Goal: Task Accomplishment & Management: Use online tool/utility

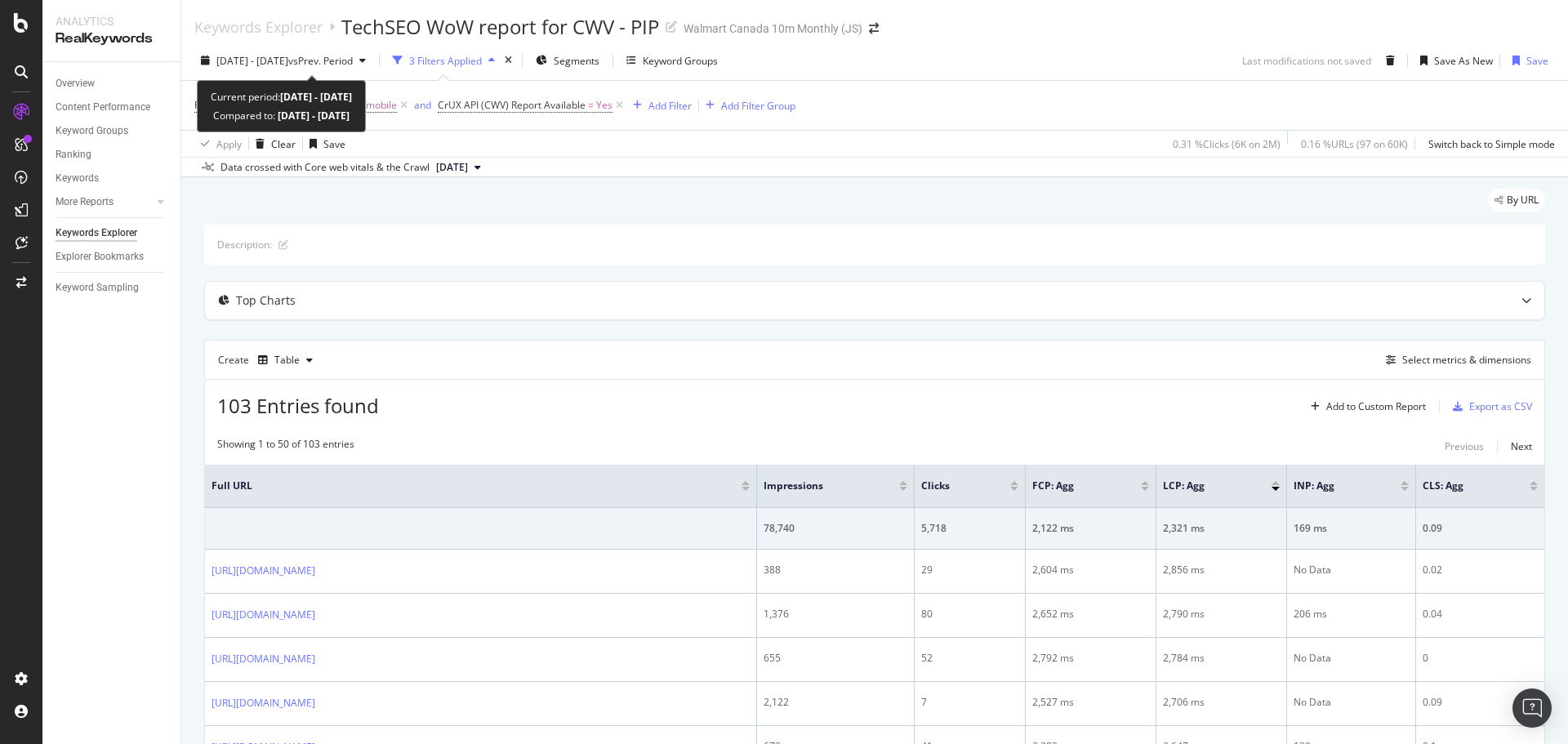
click at [272, 56] on span "[DATE] - [DATE]" at bounding box center [252, 61] width 72 height 13
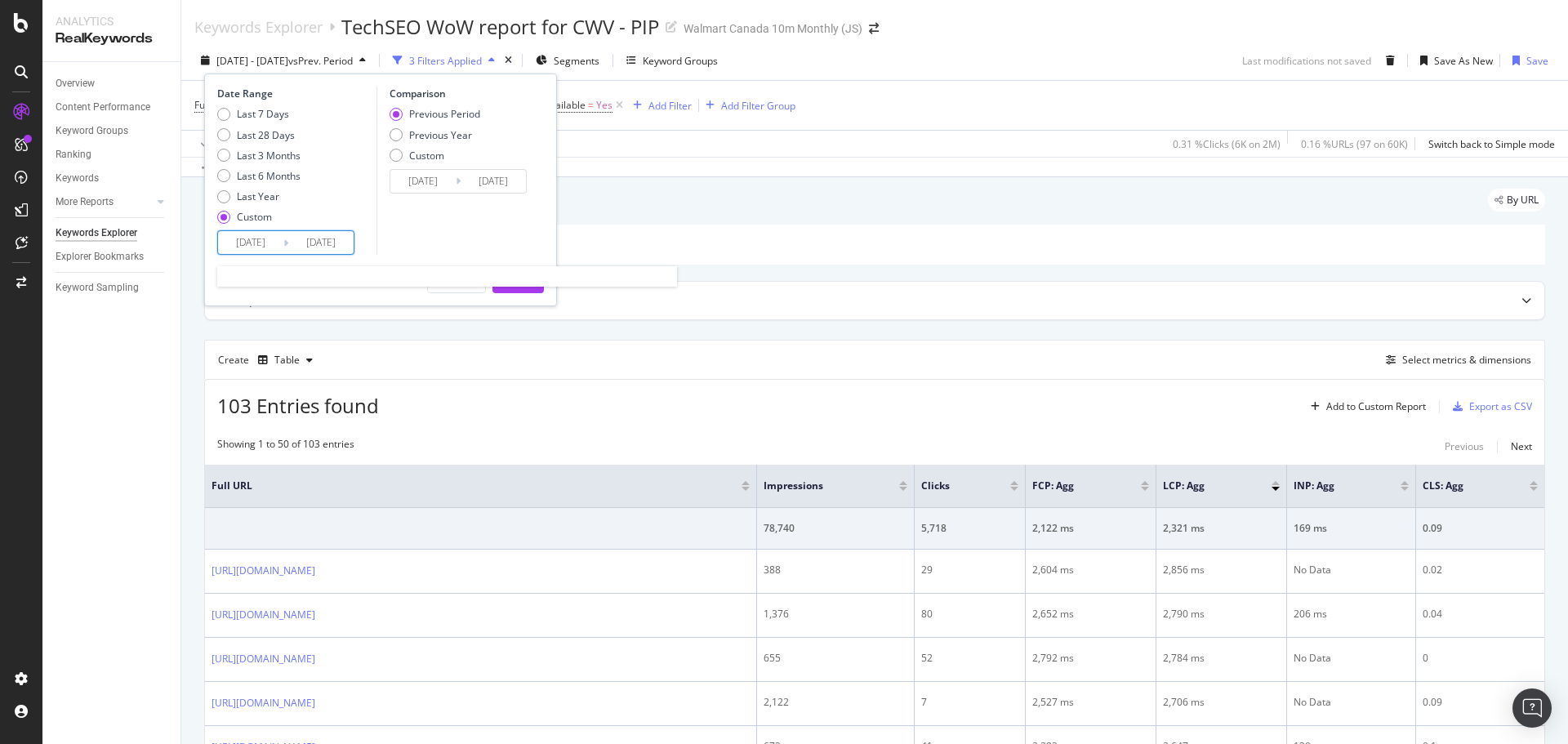
click at [253, 236] on input "[DATE]" at bounding box center [251, 243] width 66 height 23
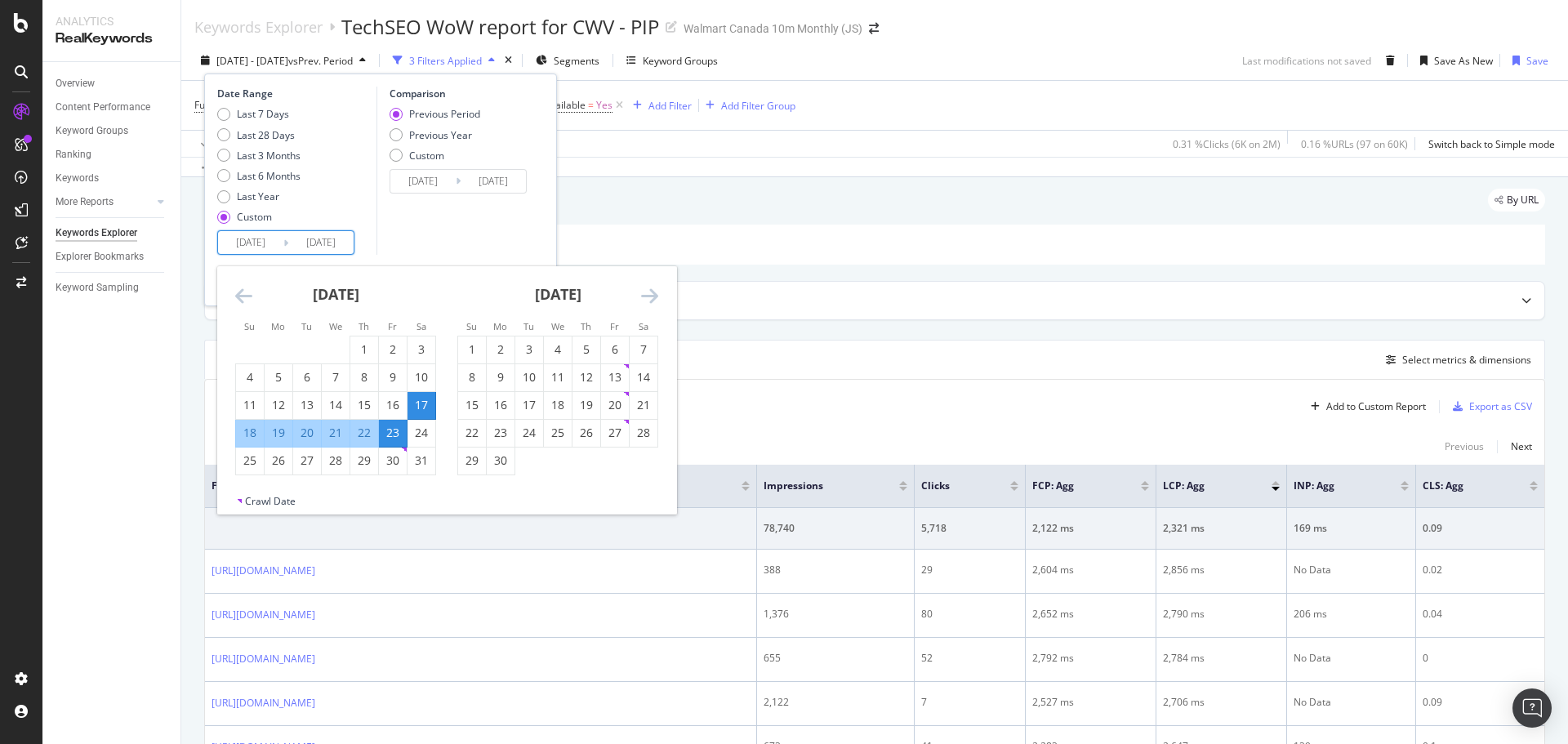
click at [654, 298] on icon "Move forward to switch to the next month." at bounding box center [650, 296] width 17 height 19
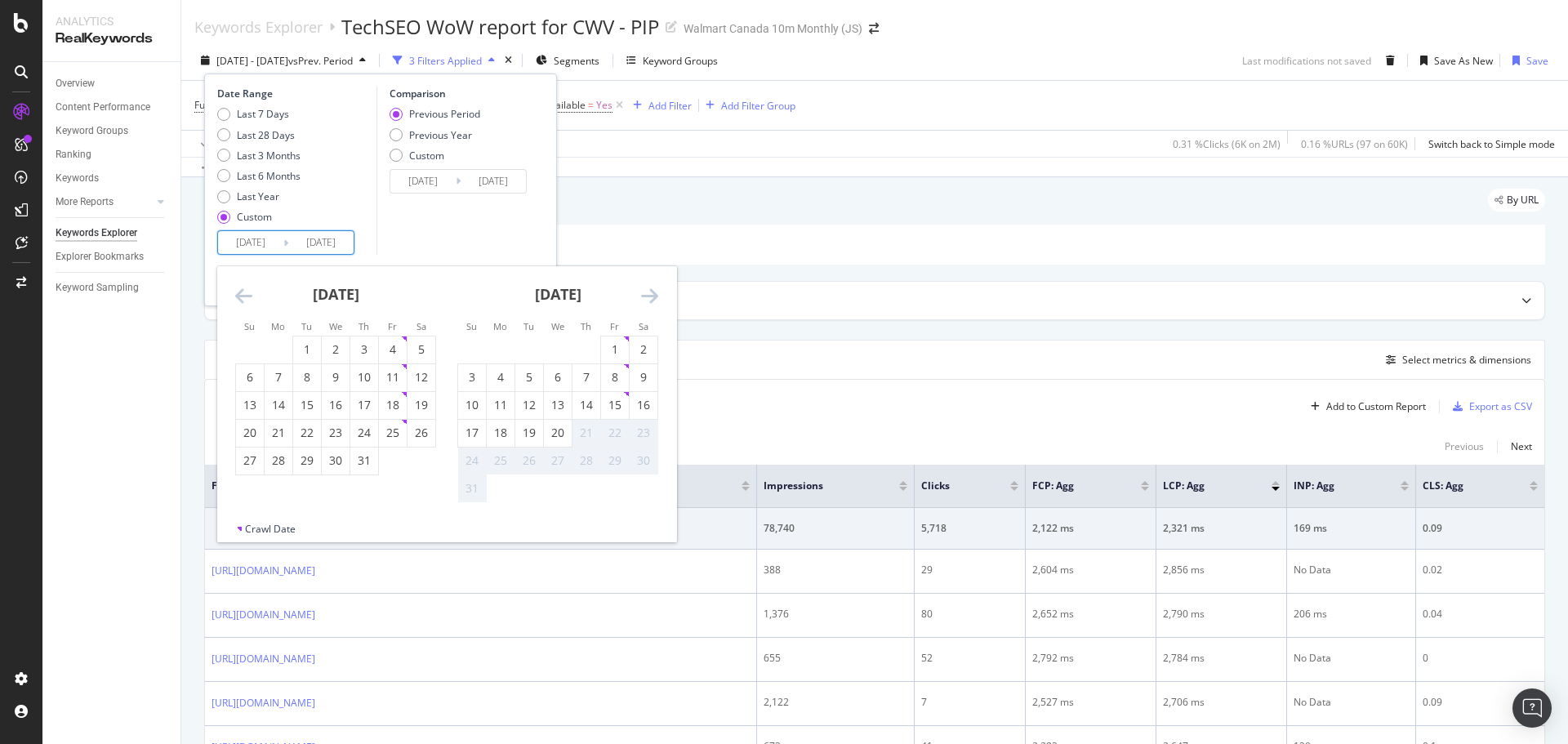
click at [644, 387] on div "9" at bounding box center [644, 378] width 28 height 27
type input "[DATE]"
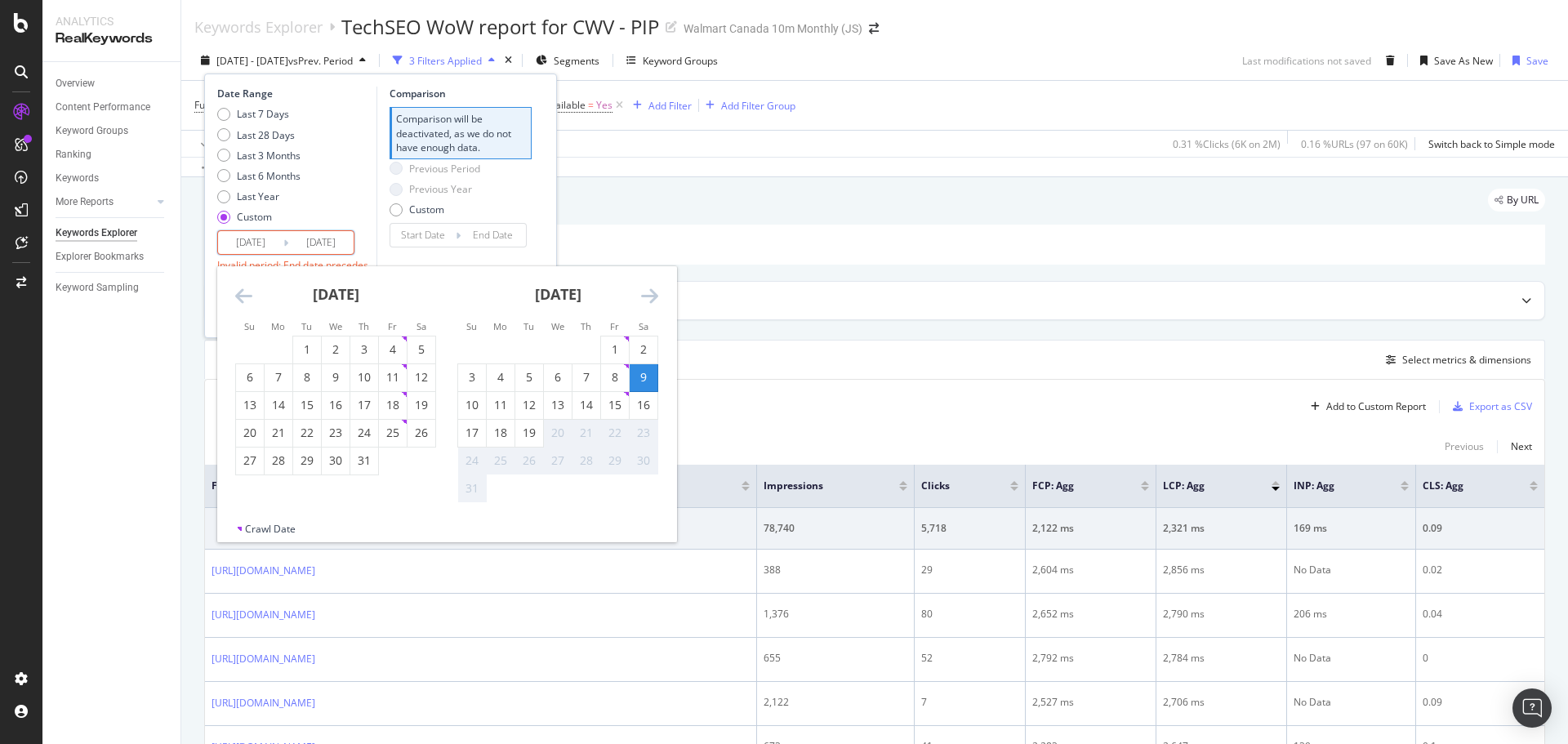
click at [622, 405] on div "15" at bounding box center [615, 405] width 28 height 16
type input "[DATE]"
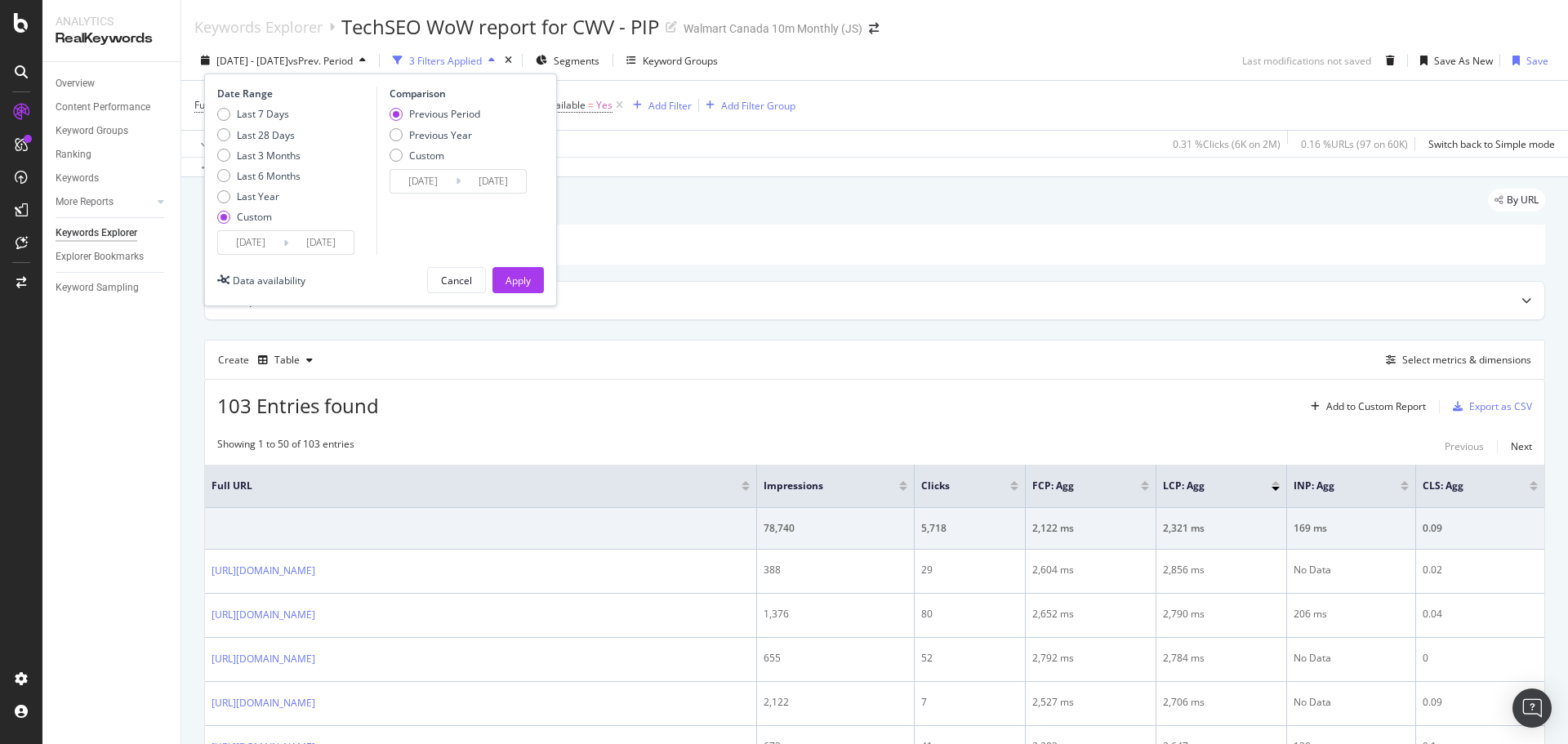
click at [527, 279] on div "Apply" at bounding box center [518, 280] width 25 height 13
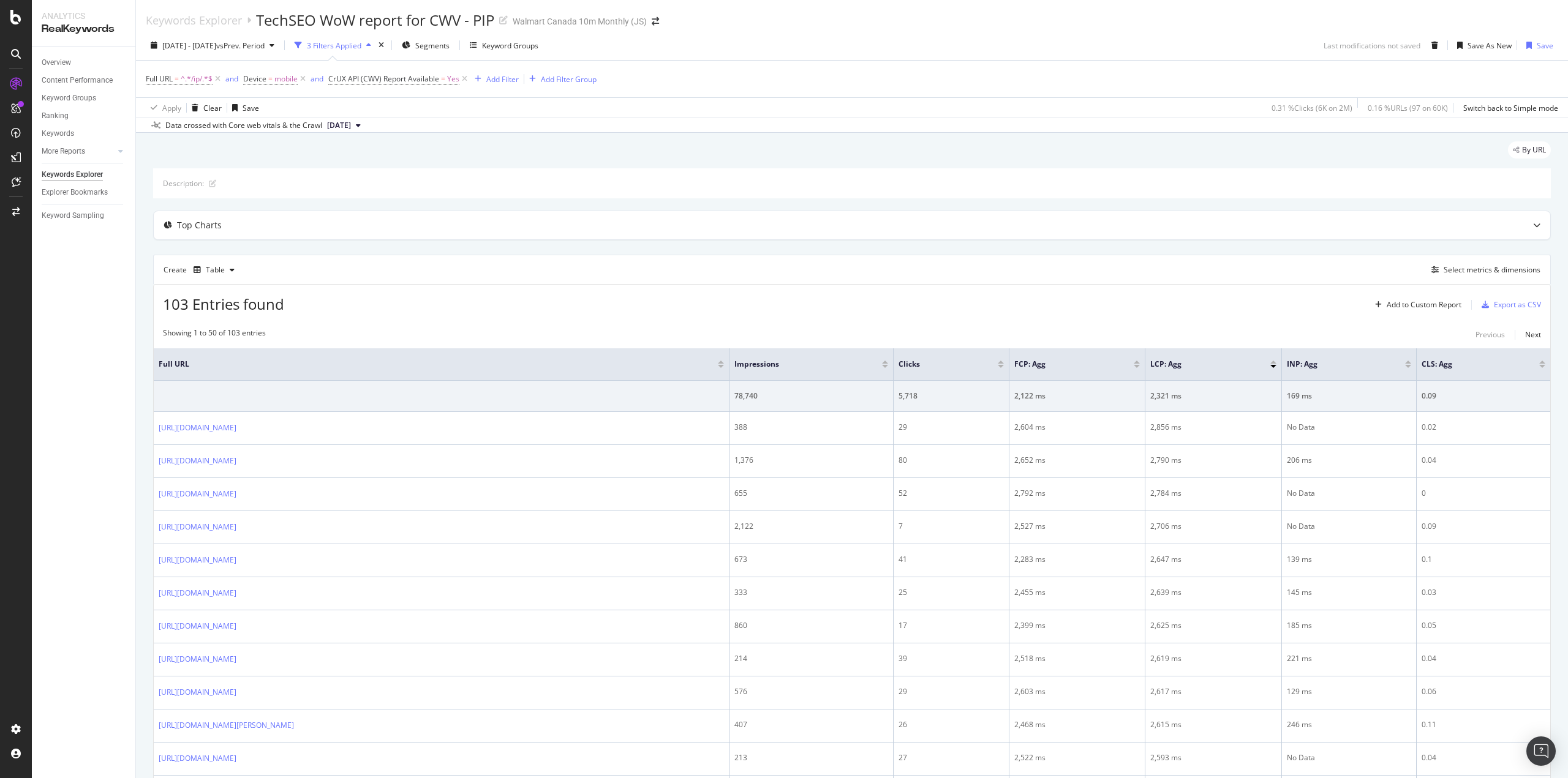
click at [276, 79] on span "mobile" at bounding box center [286, 79] width 23 height 17
click at [281, 127] on input "mobile" at bounding box center [313, 129] width 116 height 20
click at [282, 144] on span "desktop" at bounding box center [301, 146] width 86 height 10
type input "desktop"
click at [380, 155] on div "Apply" at bounding box center [380, 156] width 19 height 10
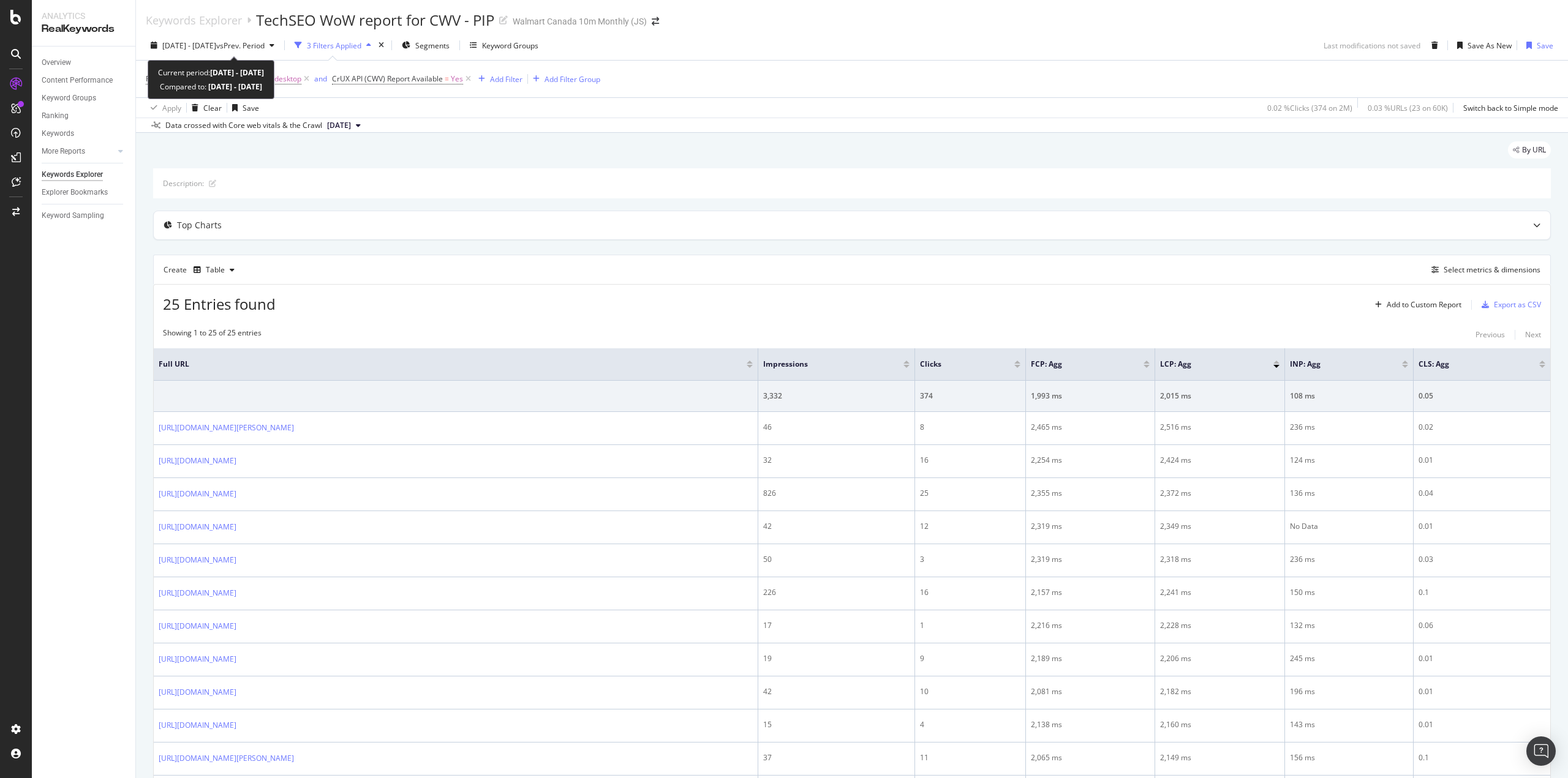
click at [214, 48] on span "[DATE] - [DATE]" at bounding box center [189, 46] width 54 height 10
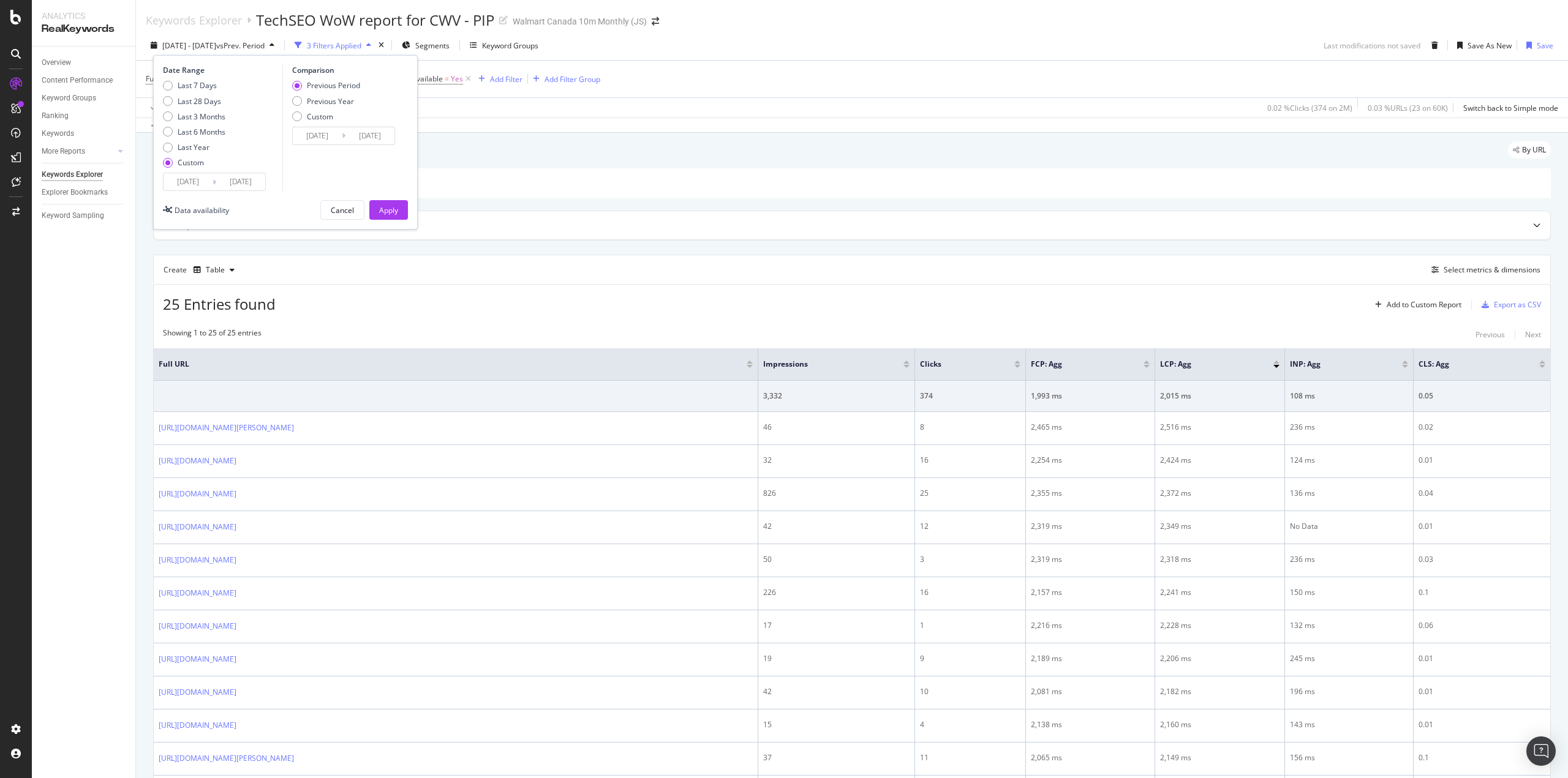
click at [204, 177] on input "[DATE]" at bounding box center [188, 182] width 49 height 17
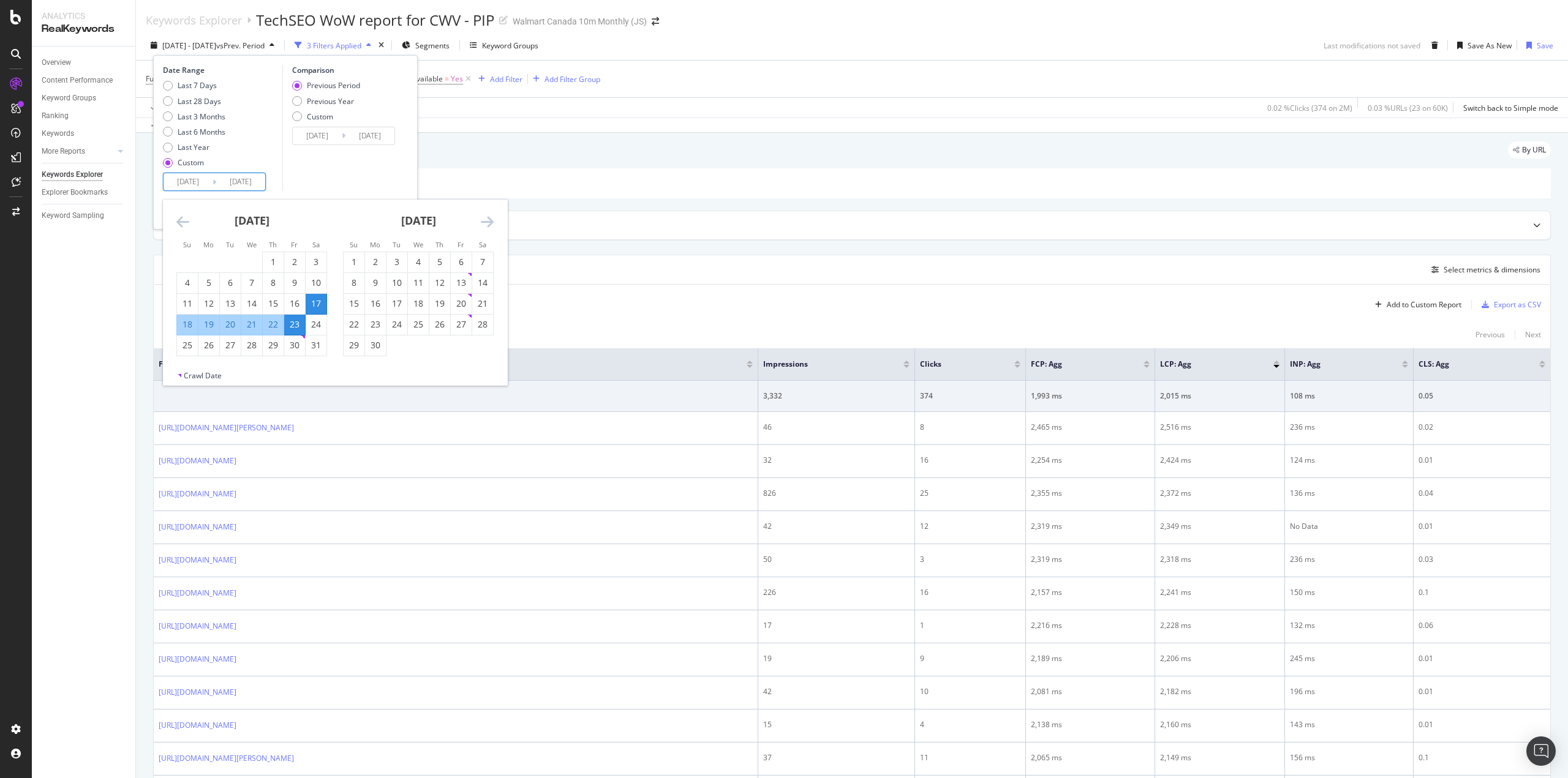
click at [483, 227] on icon "Move forward to switch to the next month." at bounding box center [487, 222] width 13 height 14
click at [486, 225] on icon "Move forward to switch to the next month." at bounding box center [487, 222] width 13 height 14
click at [481, 281] on div "9" at bounding box center [483, 282] width 21 height 12
type input "[DATE]"
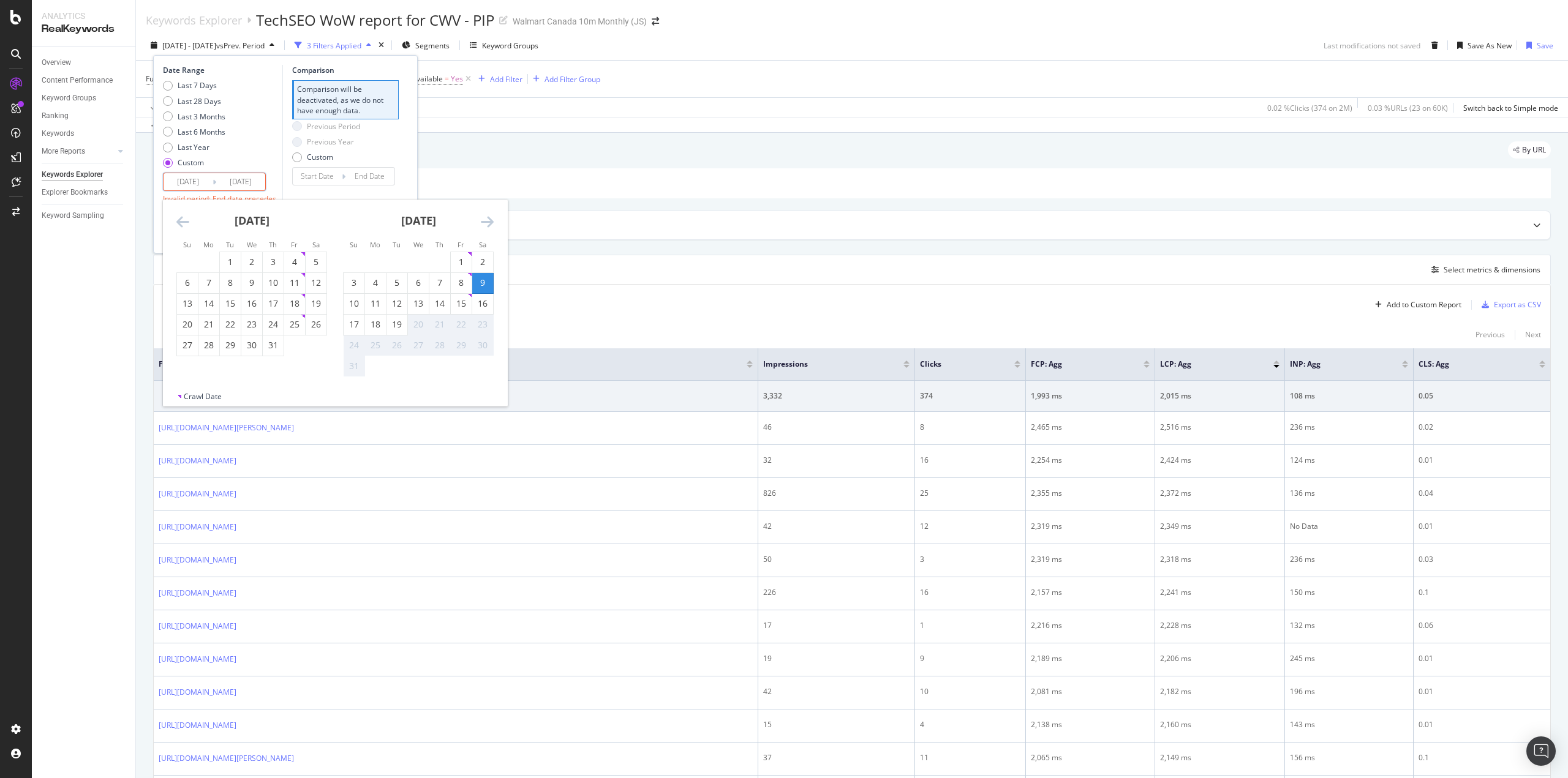
click at [462, 303] on div "15" at bounding box center [461, 303] width 21 height 12
type input "[DATE]"
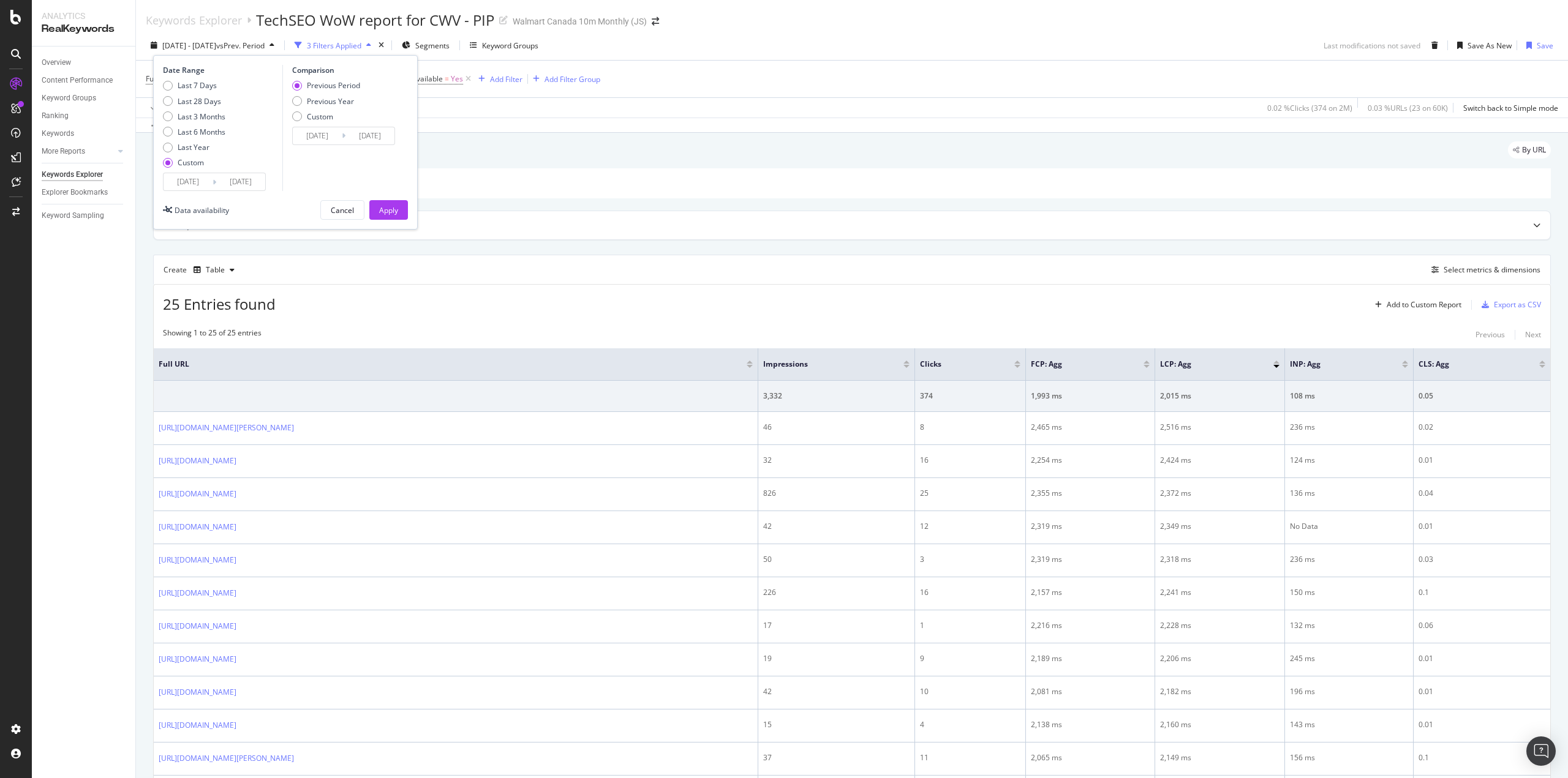
click at [390, 212] on div "Apply" at bounding box center [389, 210] width 19 height 10
click at [279, 79] on span "desktop" at bounding box center [288, 79] width 27 height 17
click at [287, 126] on input "desktop" at bounding box center [313, 129] width 116 height 20
click at [291, 145] on span "mobile" at bounding box center [301, 146] width 86 height 10
type input "mobile"
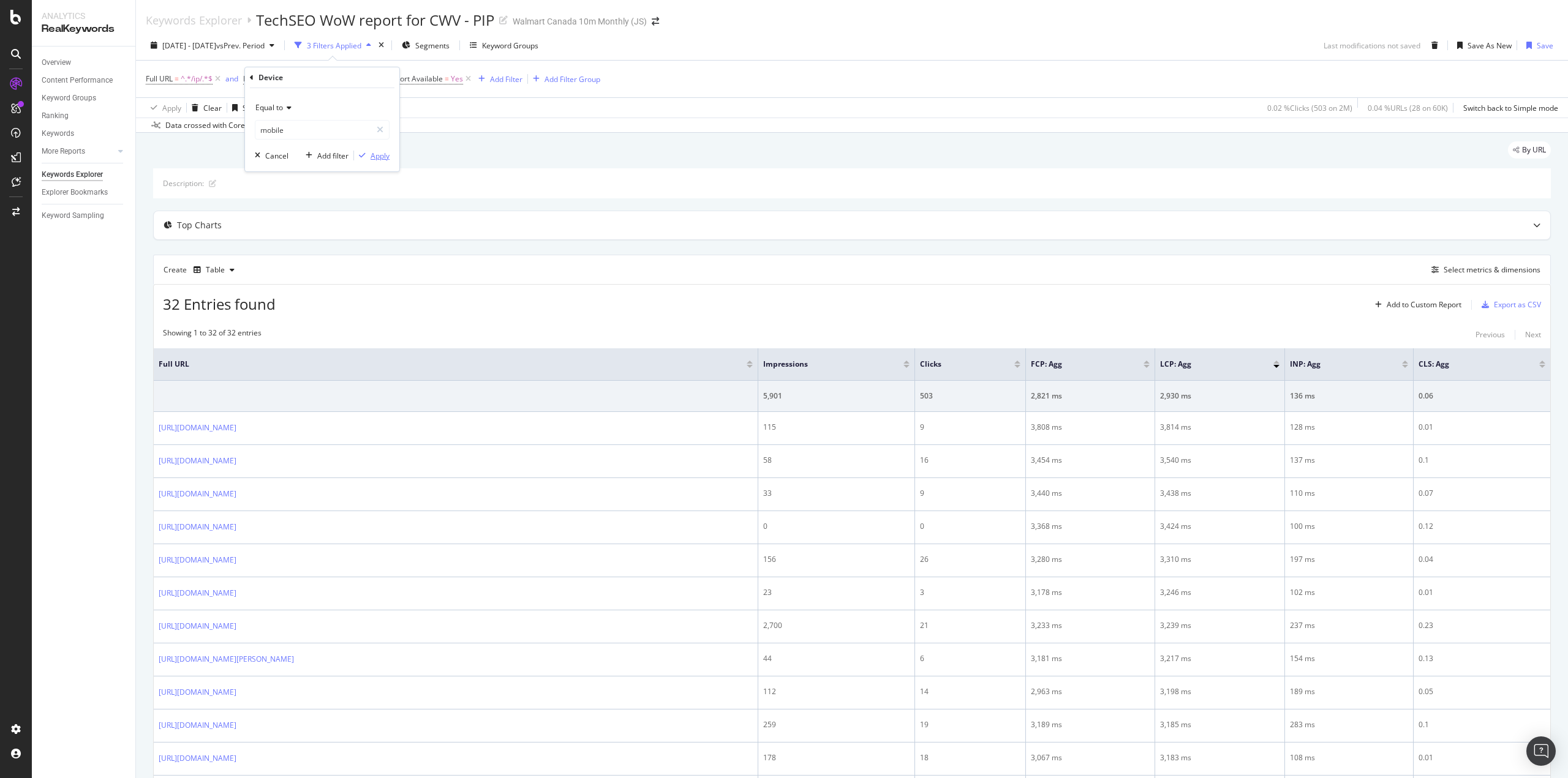
click at [385, 156] on div "Apply" at bounding box center [380, 156] width 19 height 10
click at [1019, 367] on div at bounding box center [1017, 366] width 6 height 3
click at [216, 44] on span "[DATE] - [DATE]" at bounding box center [189, 46] width 54 height 10
click at [203, 180] on input "[DATE]" at bounding box center [188, 182] width 49 height 17
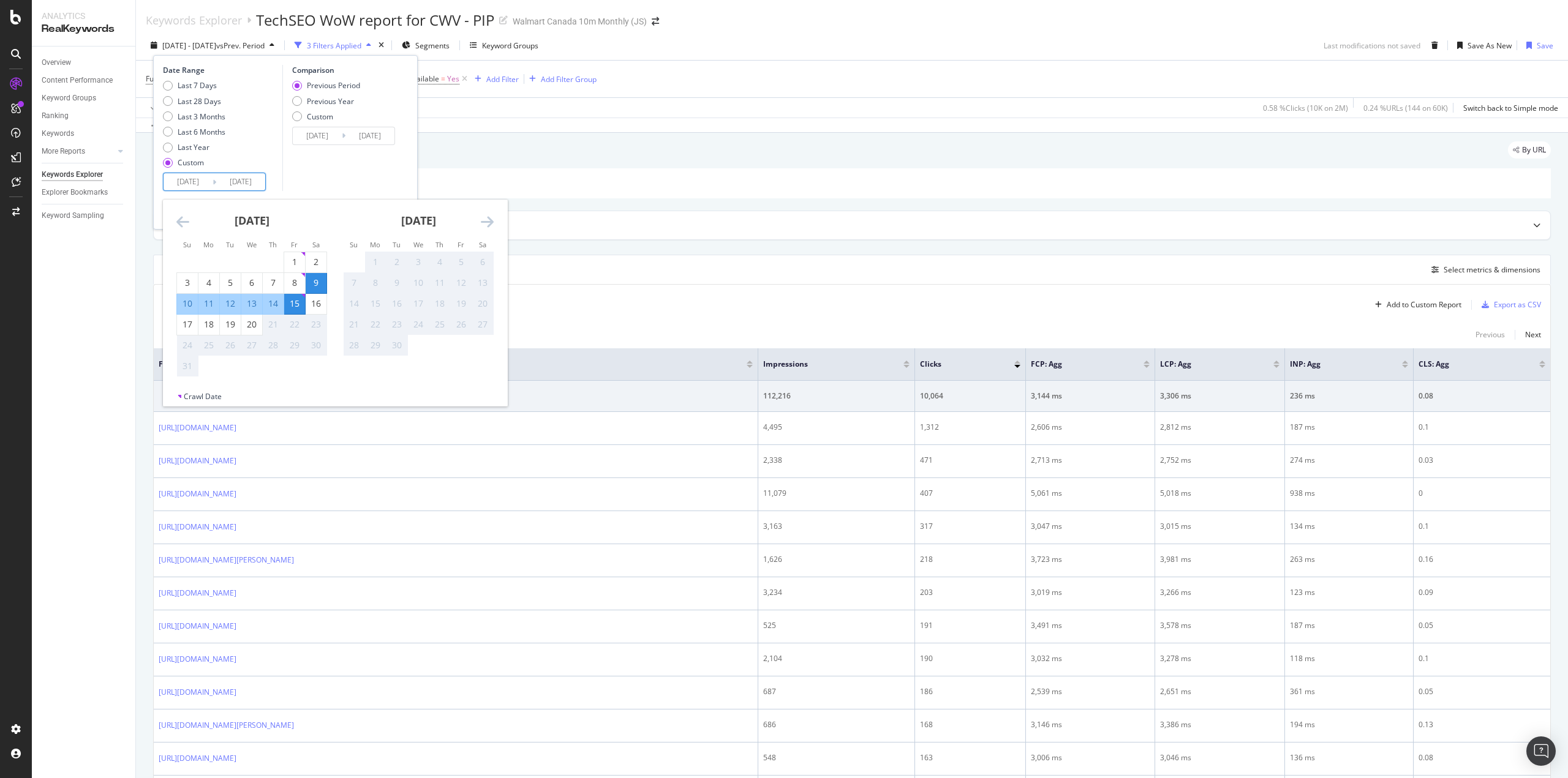
click at [187, 220] on icon "Move backward to switch to the previous month." at bounding box center [183, 222] width 13 height 14
click at [231, 263] on div "1" at bounding box center [230, 262] width 21 height 12
type input "[DATE]"
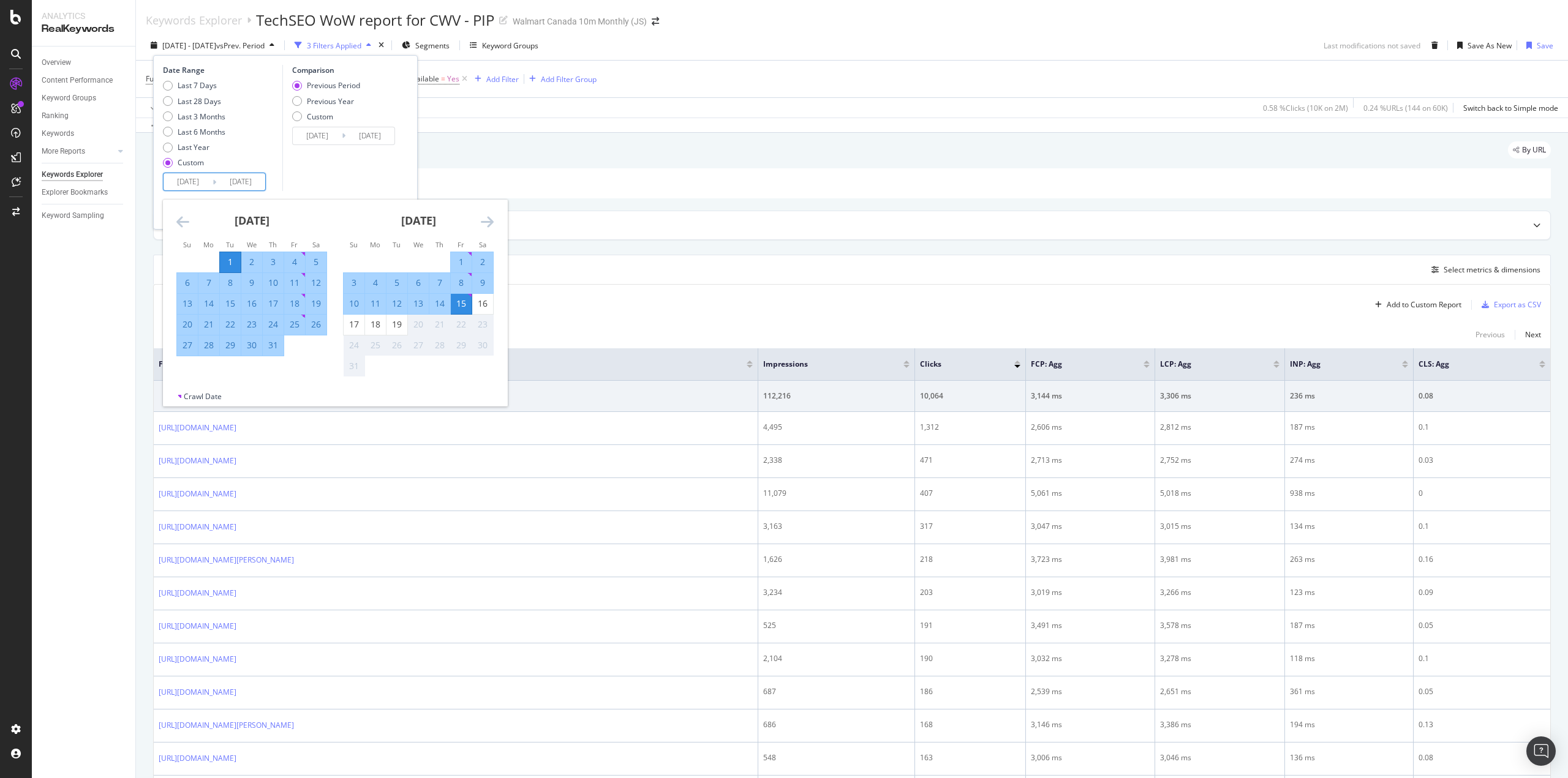
click at [274, 345] on div "31" at bounding box center [273, 345] width 21 height 12
type input "[DATE]"
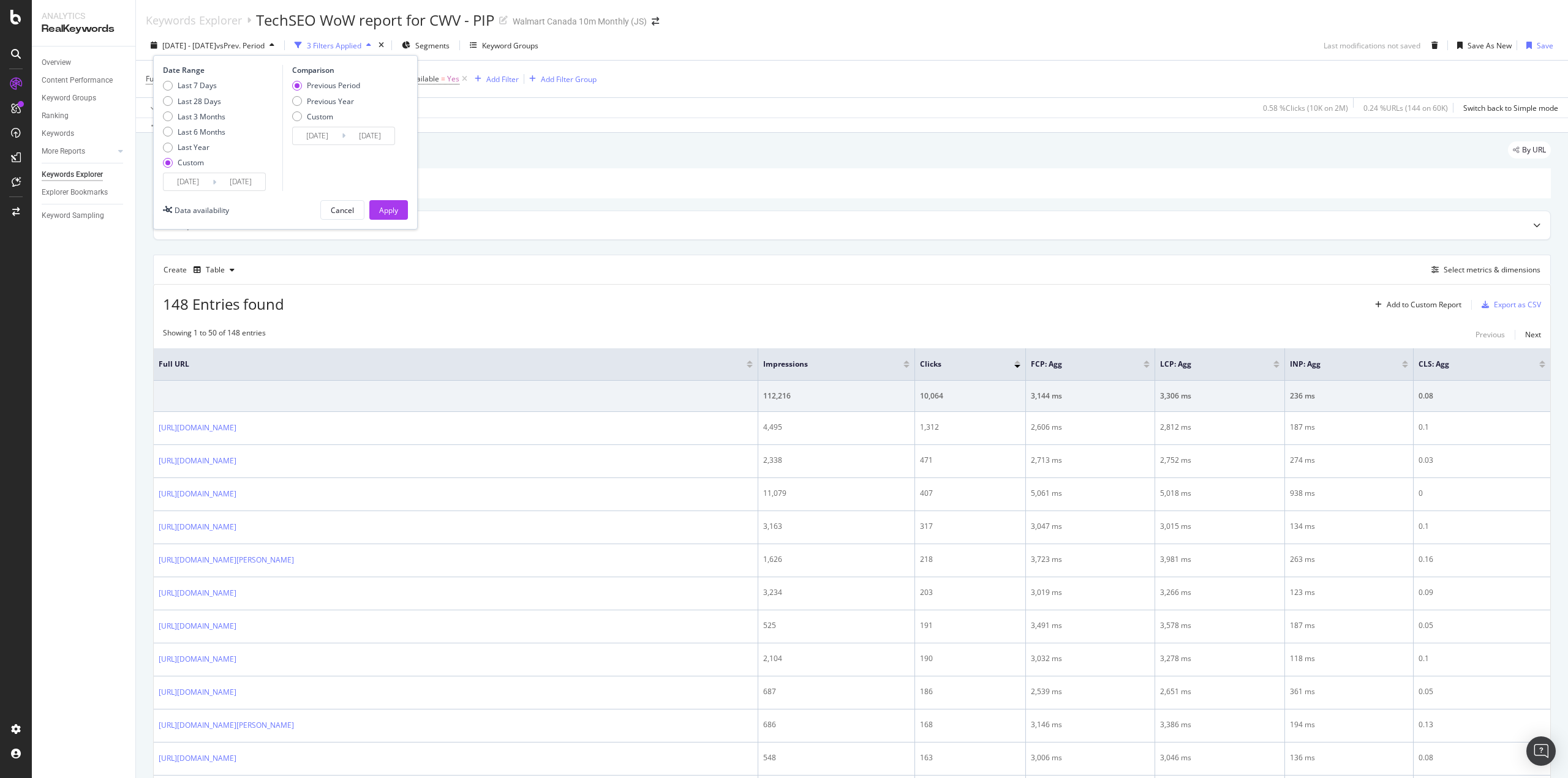
click at [387, 213] on div "Apply" at bounding box center [389, 210] width 19 height 10
